Goal: Task Accomplishment & Management: Manage account settings

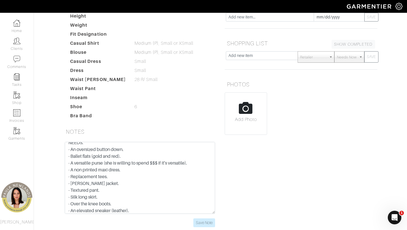
scroll to position [36, 0]
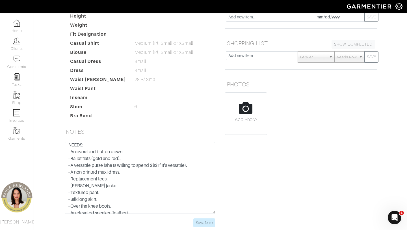
click at [126, 142] on textarea "- Clothing restrictions due to religious reasons (cannot show legs or most of a…" at bounding box center [140, 178] width 150 height 72
drag, startPoint x: 74, startPoint y: 120, endPoint x: 96, endPoint y: 120, distance: 22.6
click at [96, 142] on textarea "- Clothing restrictions due to religious reasons (cannot show legs or most of a…" at bounding box center [140, 178] width 150 height 72
click at [111, 142] on textarea "- Clothing restrictions due to religious reasons (cannot show legs or most of a…" at bounding box center [140, 178] width 150 height 72
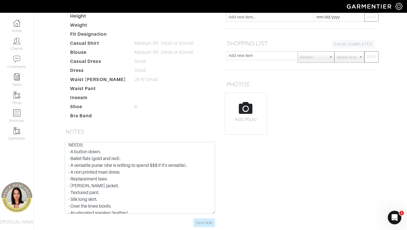
click at [125, 142] on textarea "- Clothing restrictions due to religious reasons (cannot show legs or most of a…" at bounding box center [140, 178] width 150 height 72
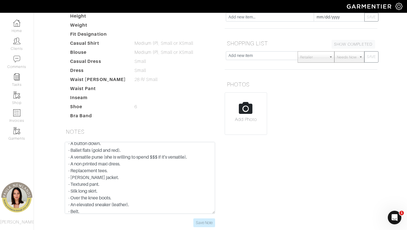
click at [124, 142] on textarea "- Clothing restrictions due to religious reasons (cannot show legs or most of a…" at bounding box center [140, 178] width 150 height 72
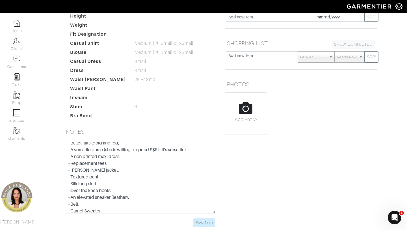
scroll to position [53, 0]
click at [124, 142] on textarea "- Clothing restrictions due to religious reasons (cannot show legs or most of a…" at bounding box center [140, 178] width 150 height 72
click at [116, 142] on textarea "- Clothing restrictions due to religious reasons (cannot show legs or most of a…" at bounding box center [140, 178] width 150 height 72
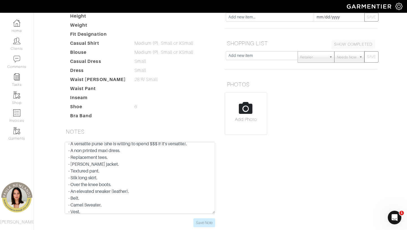
scroll to position [59, 0]
click at [105, 142] on textarea "- Clothing restrictions due to religious reasons (cannot show legs or most of a…" at bounding box center [140, 178] width 150 height 72
click at [106, 142] on textarea "- Clothing restrictions due to religious reasons (cannot show legs or most of a…" at bounding box center [140, 178] width 150 height 72
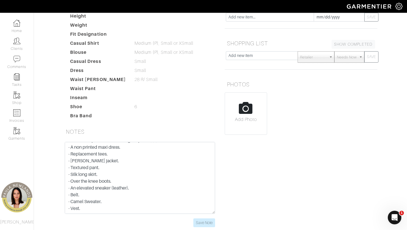
click at [107, 142] on textarea "- Clothing restrictions due to religious reasons (cannot show legs or most of a…" at bounding box center [140, 178] width 150 height 72
click at [121, 150] on textarea "- Clothing restrictions due to religious reasons (cannot show legs or most of a…" at bounding box center [140, 178] width 150 height 72
click at [146, 156] on textarea "- Clothing restrictions due to religious reasons (cannot show legs or most of a…" at bounding box center [140, 178] width 150 height 72
click at [103, 162] on textarea "- Clothing restrictions due to religious reasons (cannot show legs or most of a…" at bounding box center [140, 178] width 150 height 72
click at [109, 174] on textarea "- Clothing restrictions due to religious reasons (cannot show legs or most of a…" at bounding box center [140, 178] width 150 height 72
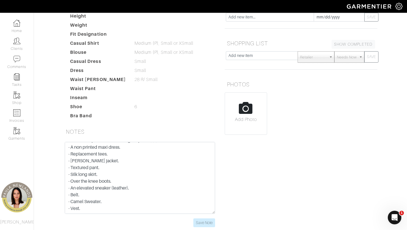
type textarea "- Clothing restrictions due to religious reasons (cannot show legs or most of a…"
